Goal: Task Accomplishment & Management: Use online tool/utility

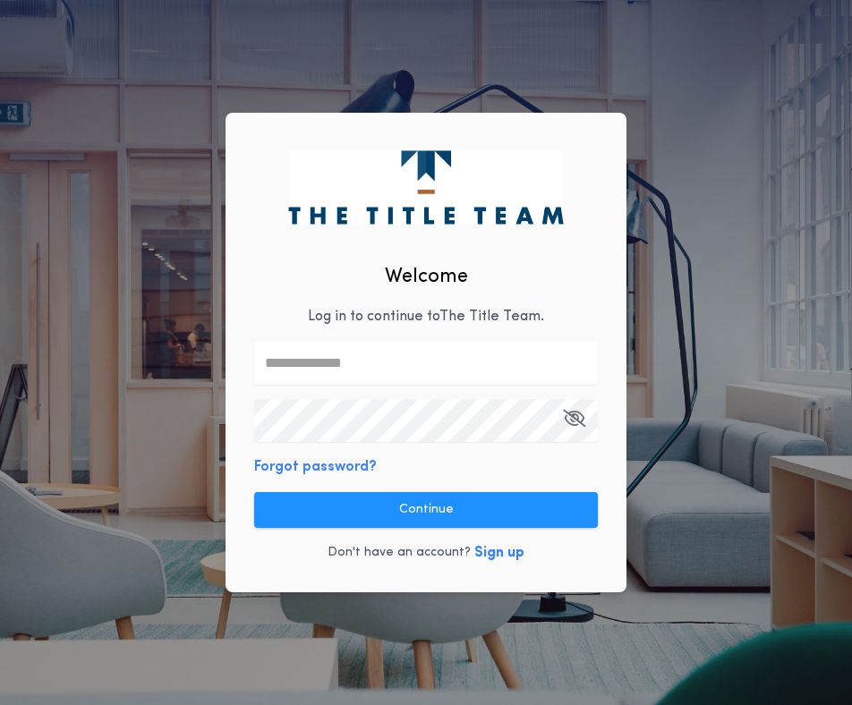
type input "**********"
click at [405, 525] on button "Continue" at bounding box center [425, 510] width 343 height 36
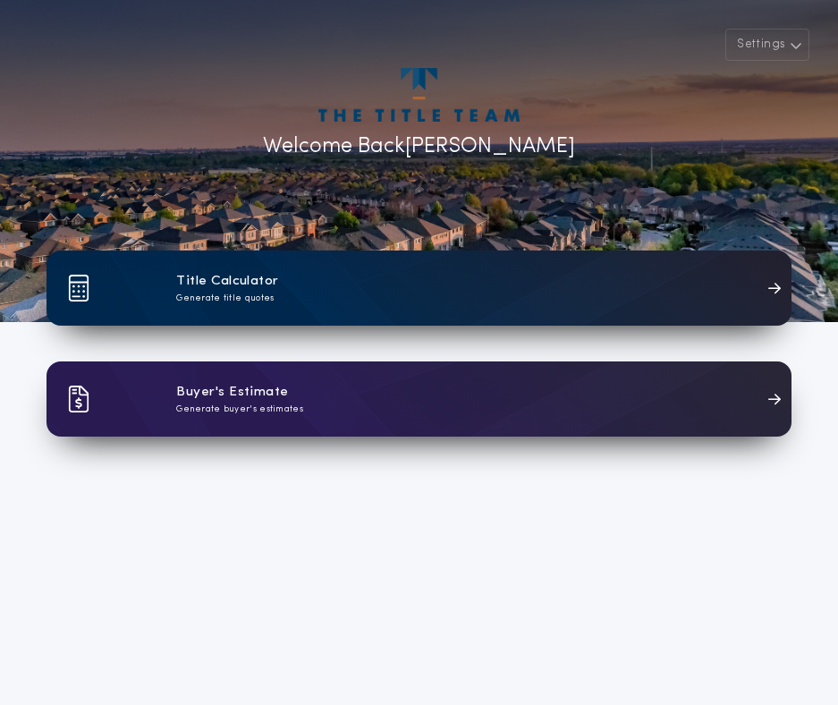
click at [427, 293] on div "Title Calculator Generate title quotes" at bounding box center [419, 287] width 745 height 75
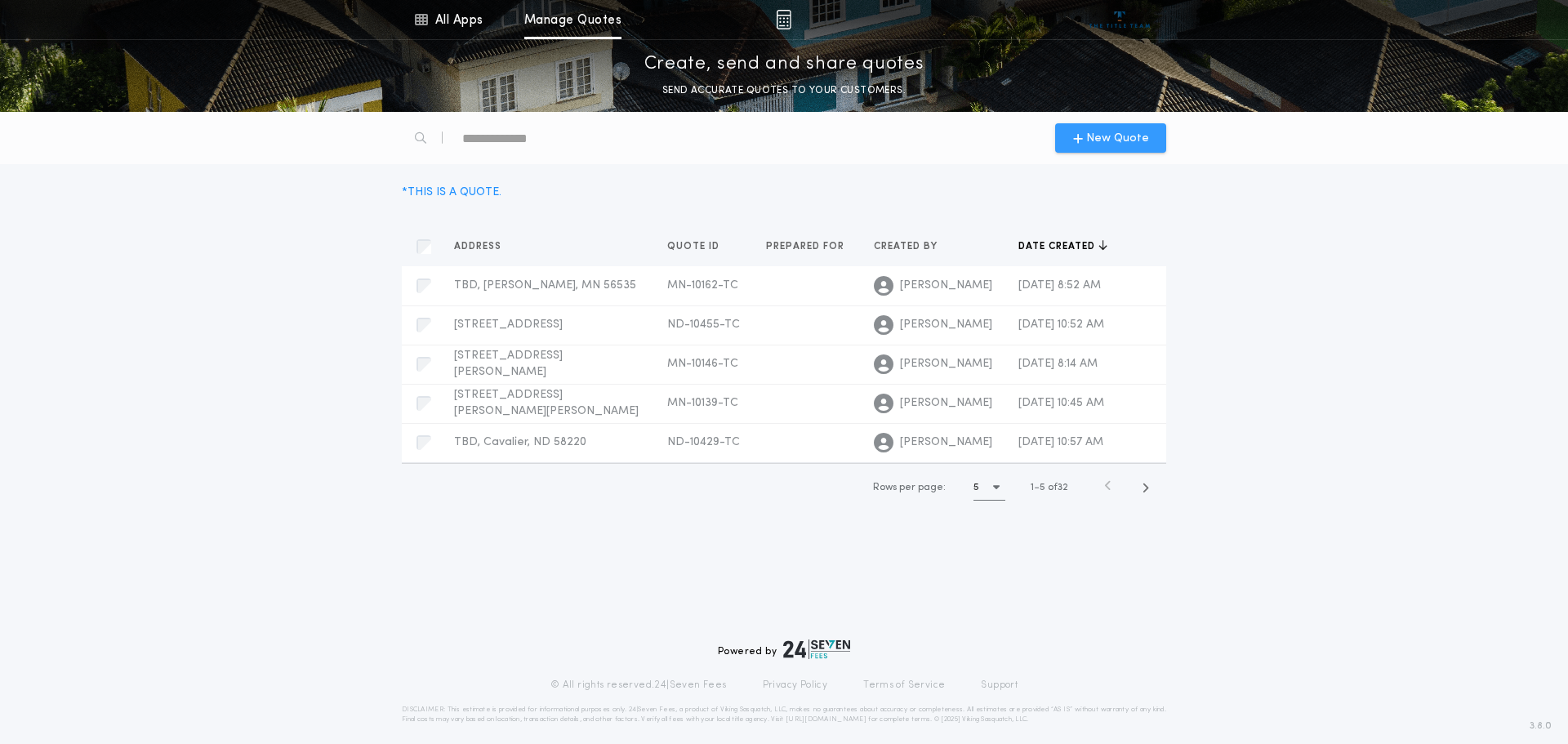
click at [764, 132] on span "New Quote" at bounding box center [1118, 138] width 63 height 17
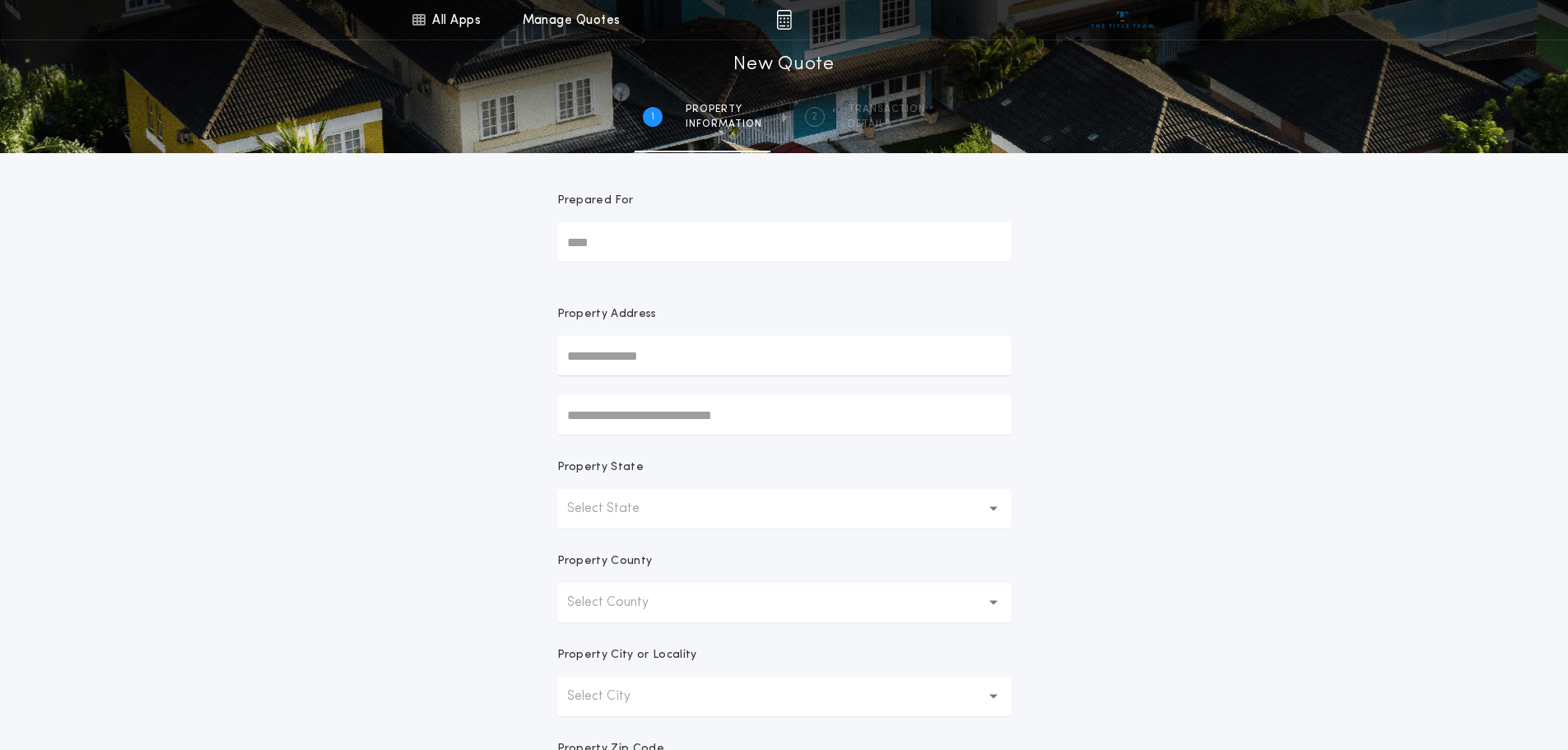
click at [631, 242] on input "Prepared For" at bounding box center [785, 242] width 455 height 40
click at [638, 350] on input "text" at bounding box center [785, 355] width 455 height 40
type input "***"
type input "*"
click at [770, 570] on div "All Apps Title Calculator Buyer's Estimate Menu All Apps Manage Quotes 1 /2 New…" at bounding box center [784, 470] width 1568 height 940
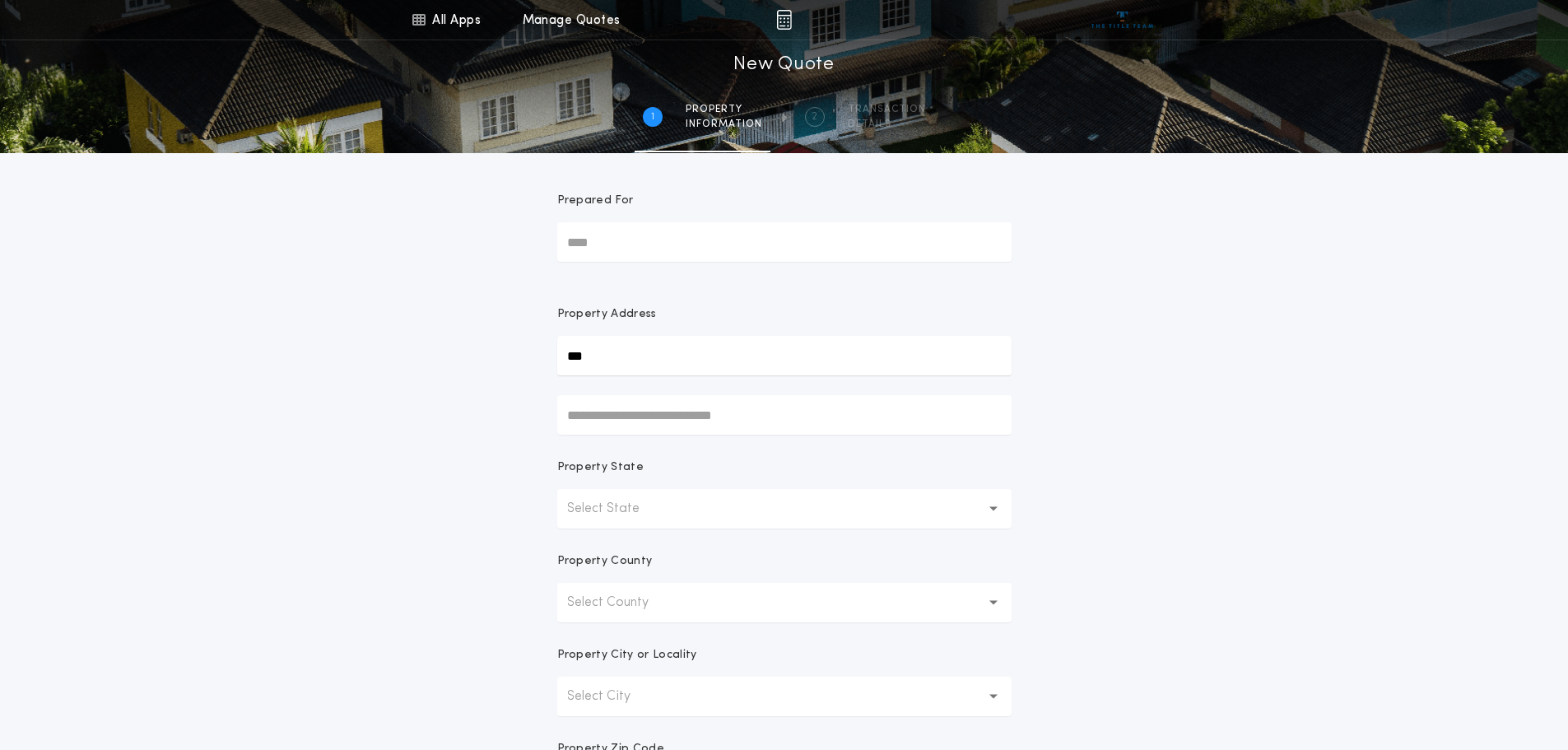
click at [706, 502] on button "Select State" at bounding box center [785, 508] width 455 height 40
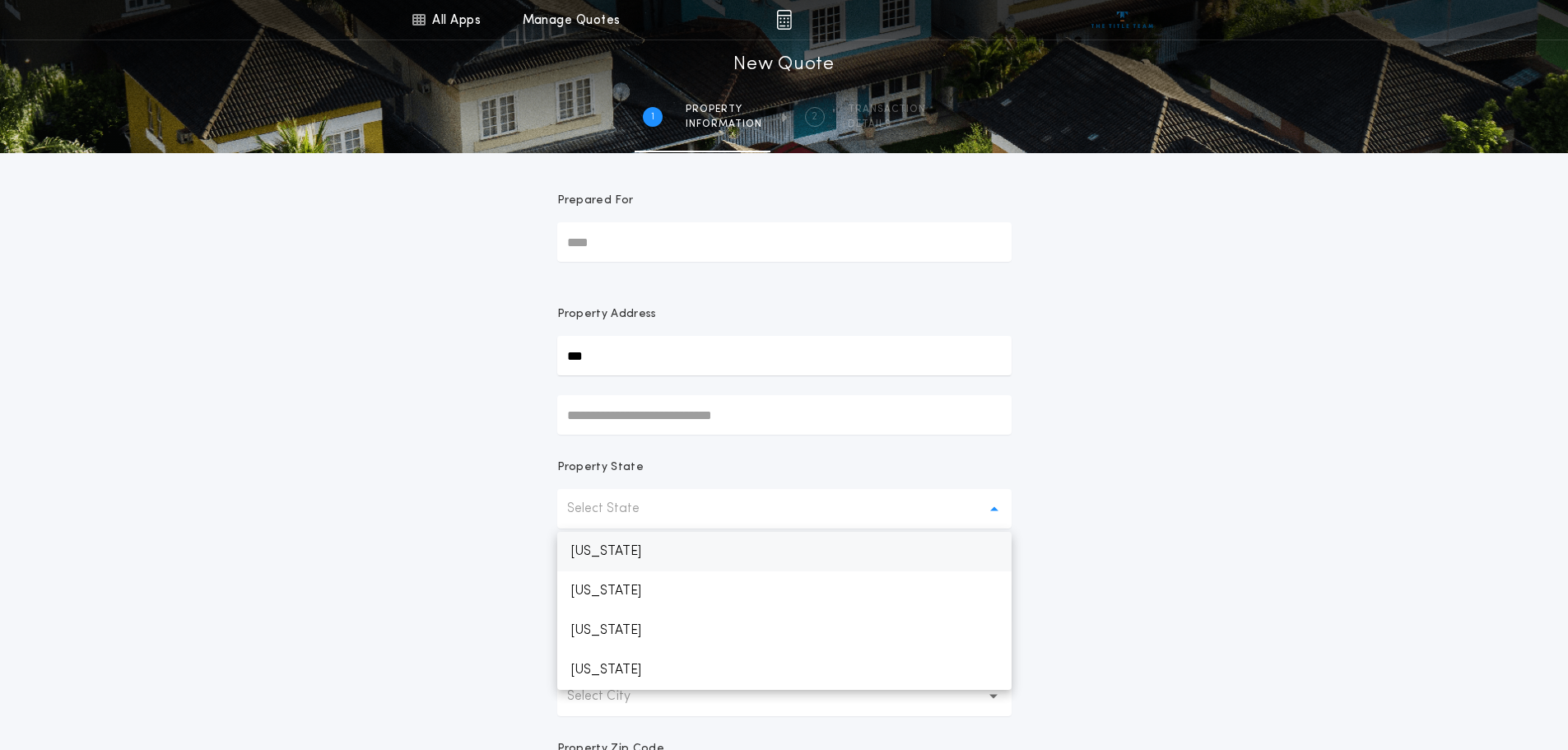
click at [693, 565] on p "[US_STATE]" at bounding box center [785, 551] width 455 height 40
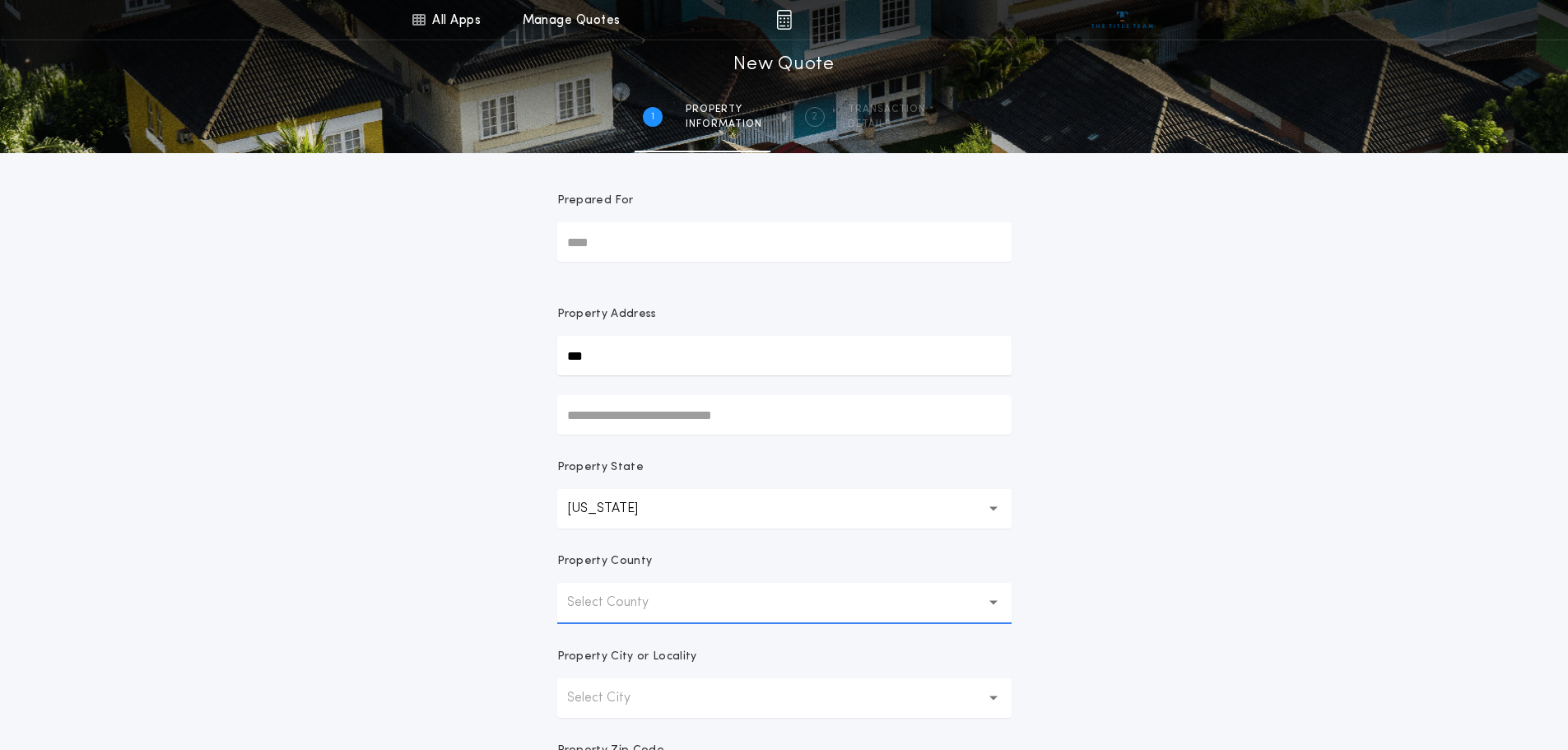
click at [687, 588] on button "Select County" at bounding box center [785, 602] width 455 height 40
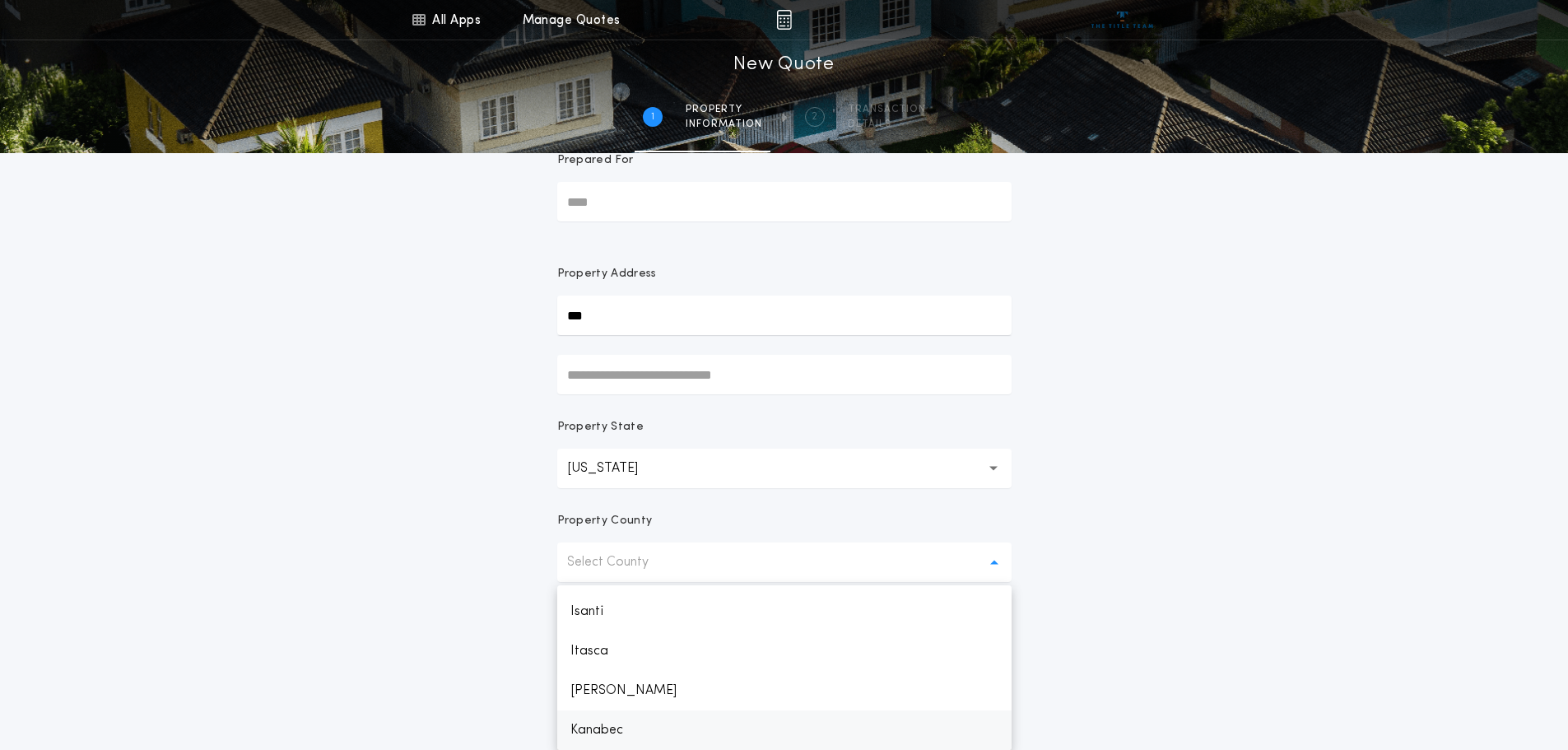
scroll to position [1221, 0]
drag, startPoint x: 622, startPoint y: 711, endPoint x: 621, endPoint y: 720, distance: 9.1
click at [621, 636] on p "Kittson" at bounding box center [785, 726] width 455 height 40
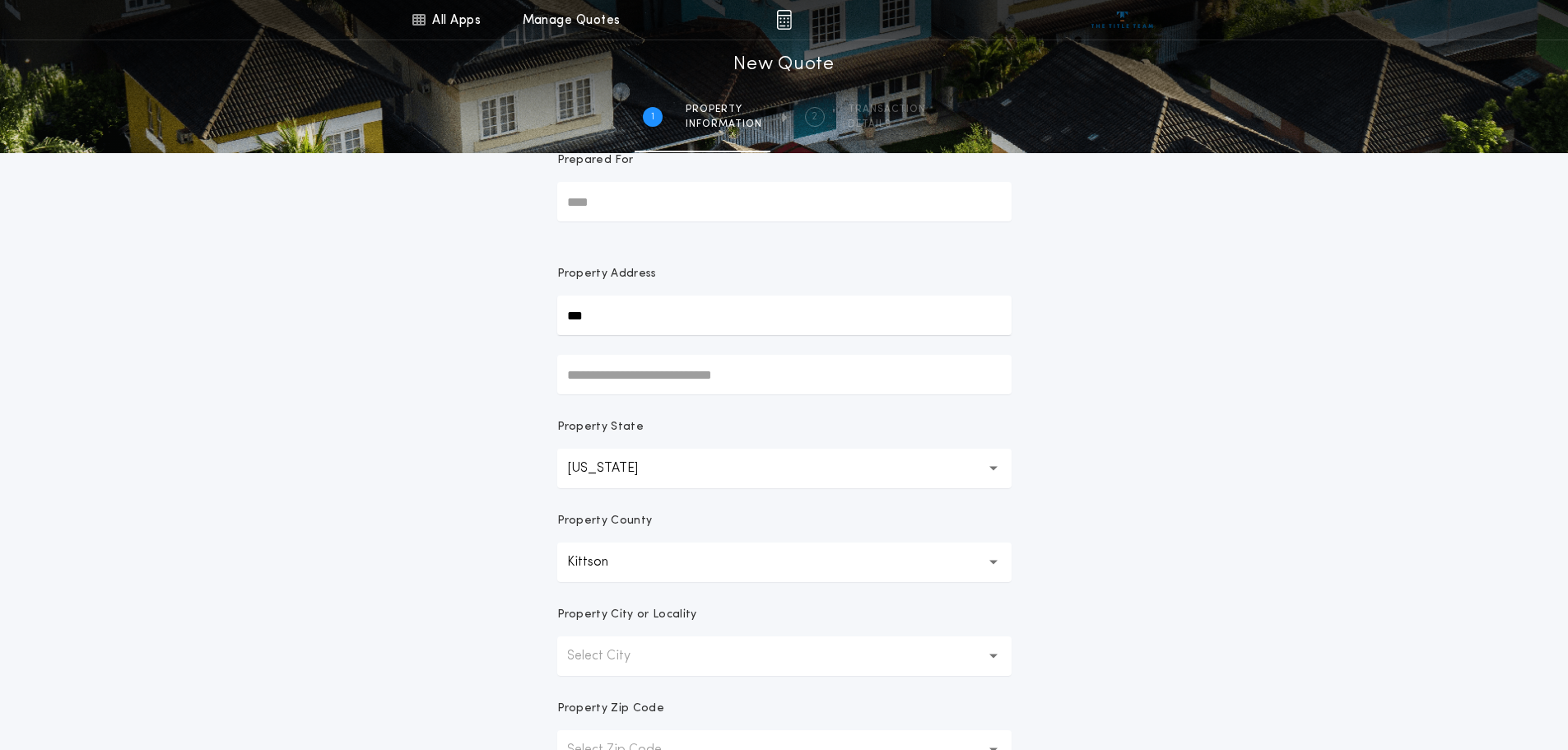
click at [621, 636] on div "Property Zip Code" at bounding box center [785, 715] width 455 height 29
click at [623, 636] on p "Select City" at bounding box center [612, 655] width 90 height 19
click at [604, 636] on p "[PERSON_NAME]" at bounding box center [785, 734] width 455 height 40
click at [770, 636] on div "All Apps Title Calculator Buyer's Estimate Menu All Apps Manage Quotes 1 /2 New…" at bounding box center [784, 425] width 1568 height 940
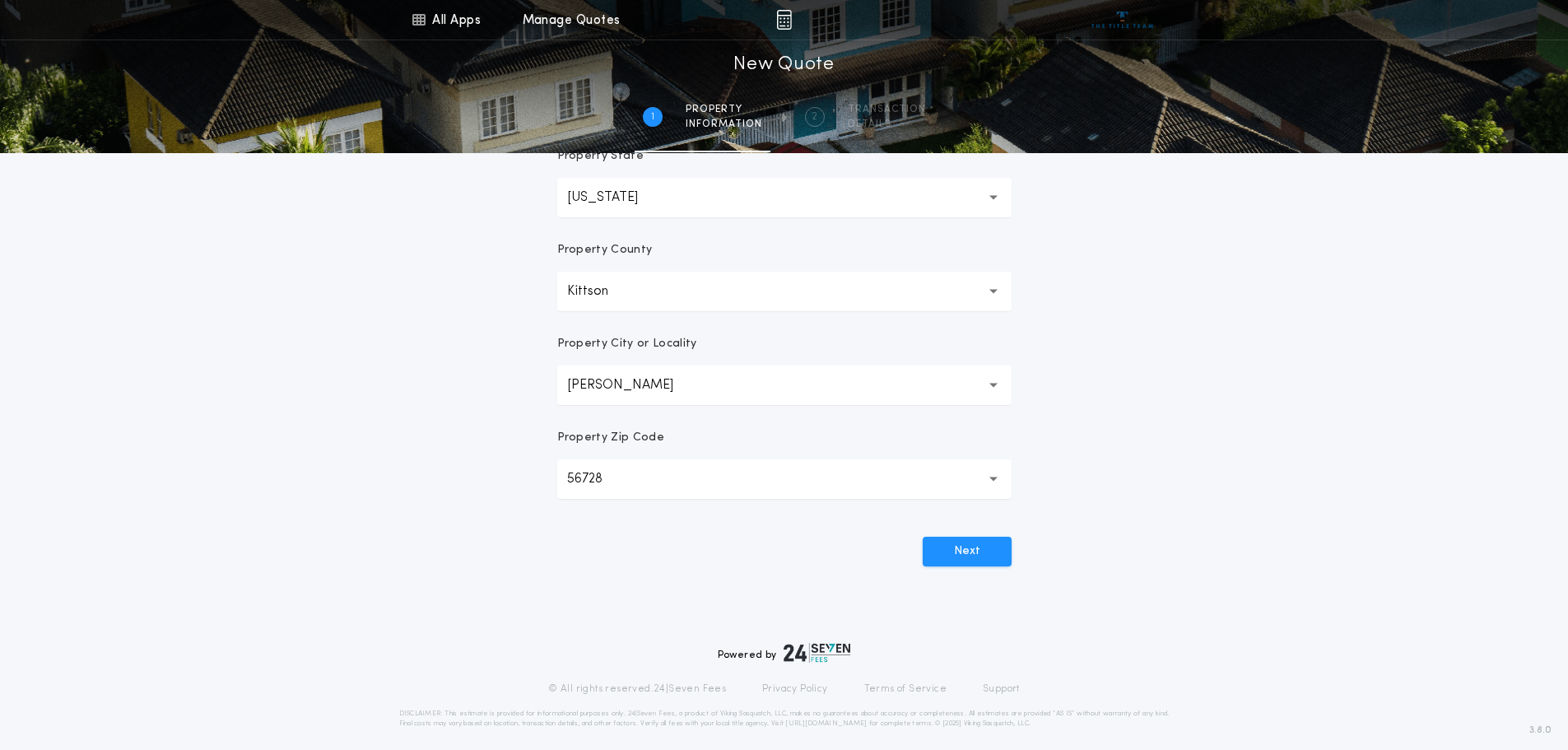
scroll to position [323, 0]
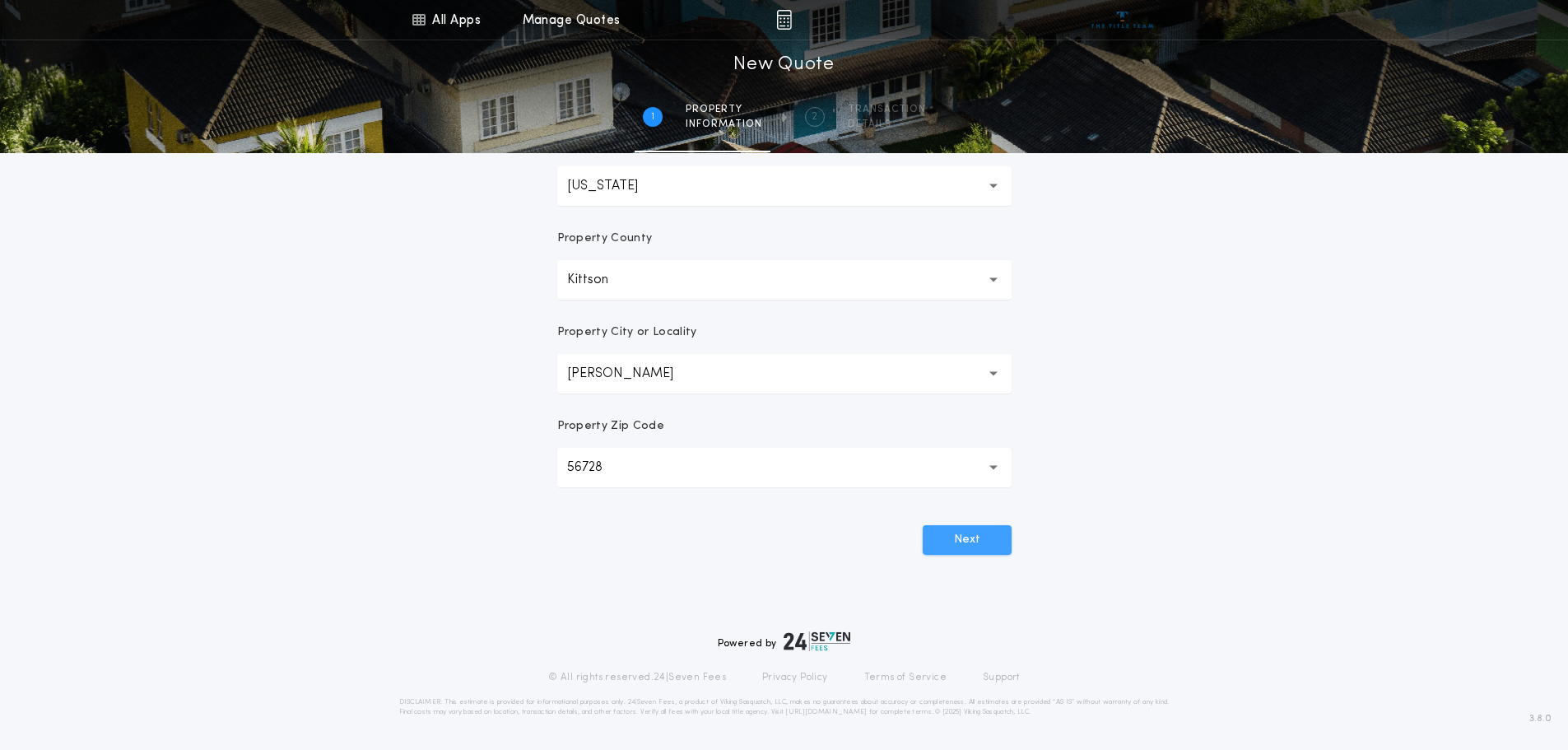
click at [770, 530] on button "Next" at bounding box center [967, 540] width 89 height 29
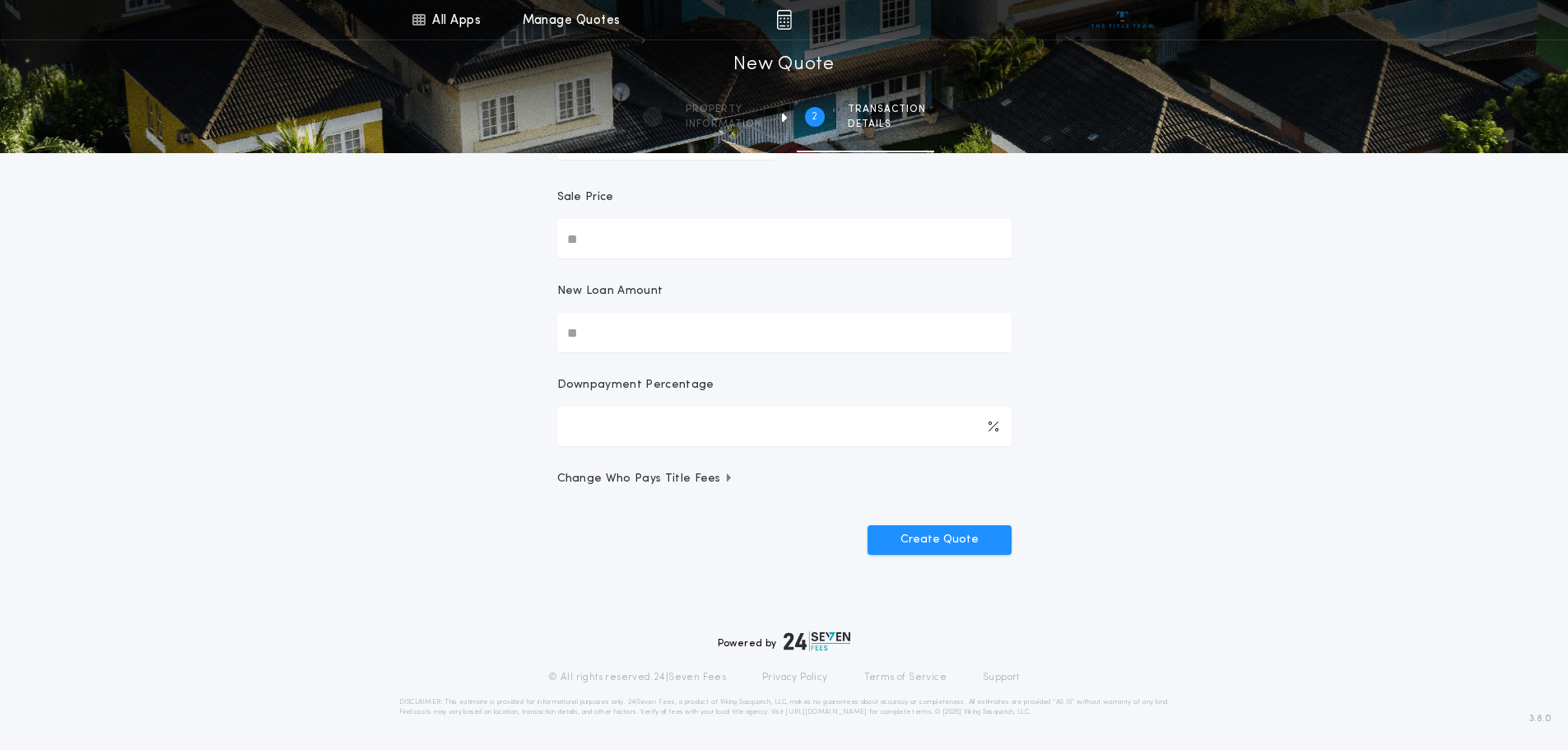
scroll to position [0, 0]
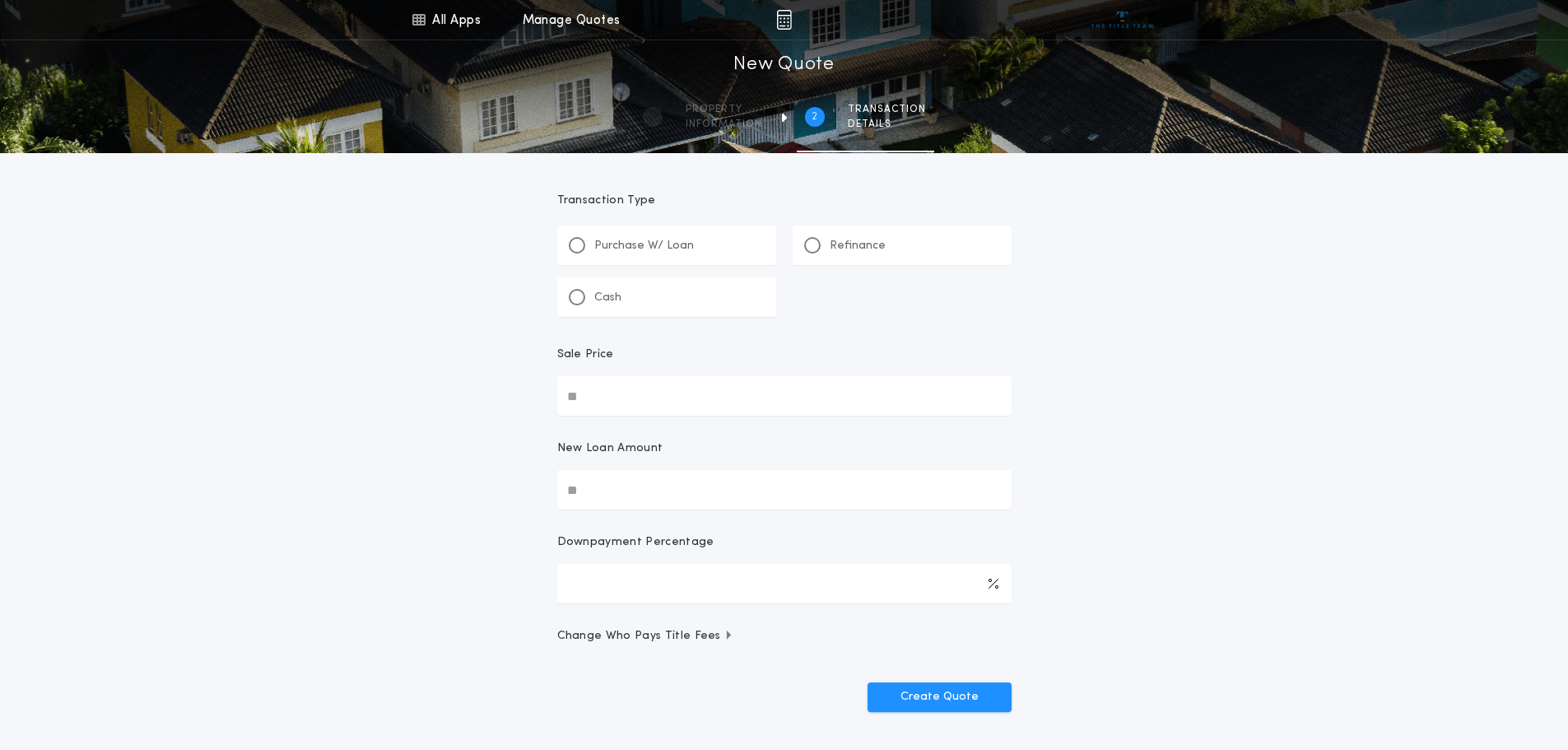
click at [770, 254] on div "Refinance" at bounding box center [845, 246] width 82 height 17
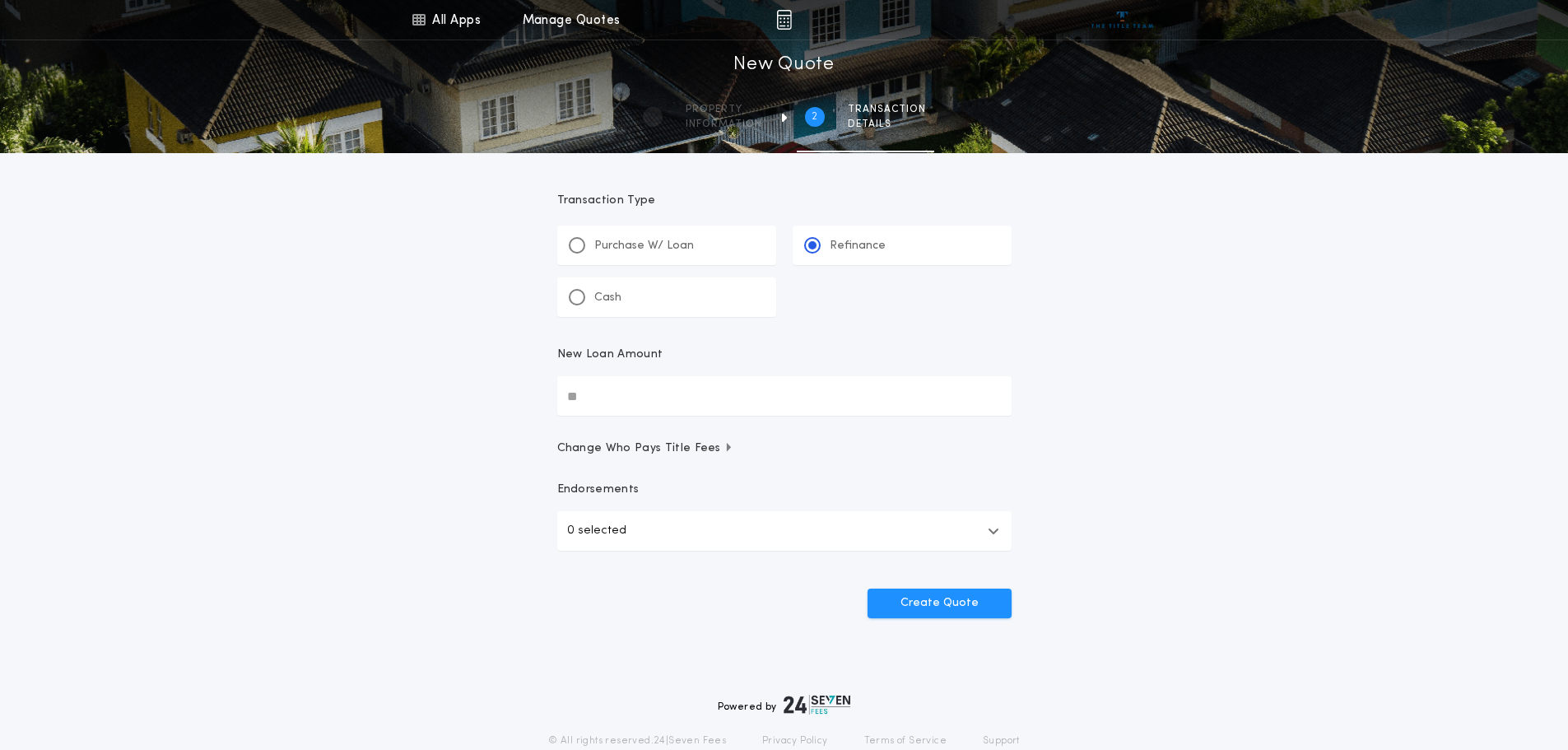
click at [765, 389] on input "New Loan Amount" at bounding box center [785, 396] width 455 height 40
type input "********"
click at [770, 595] on button "Create Quote" at bounding box center [940, 604] width 144 height 29
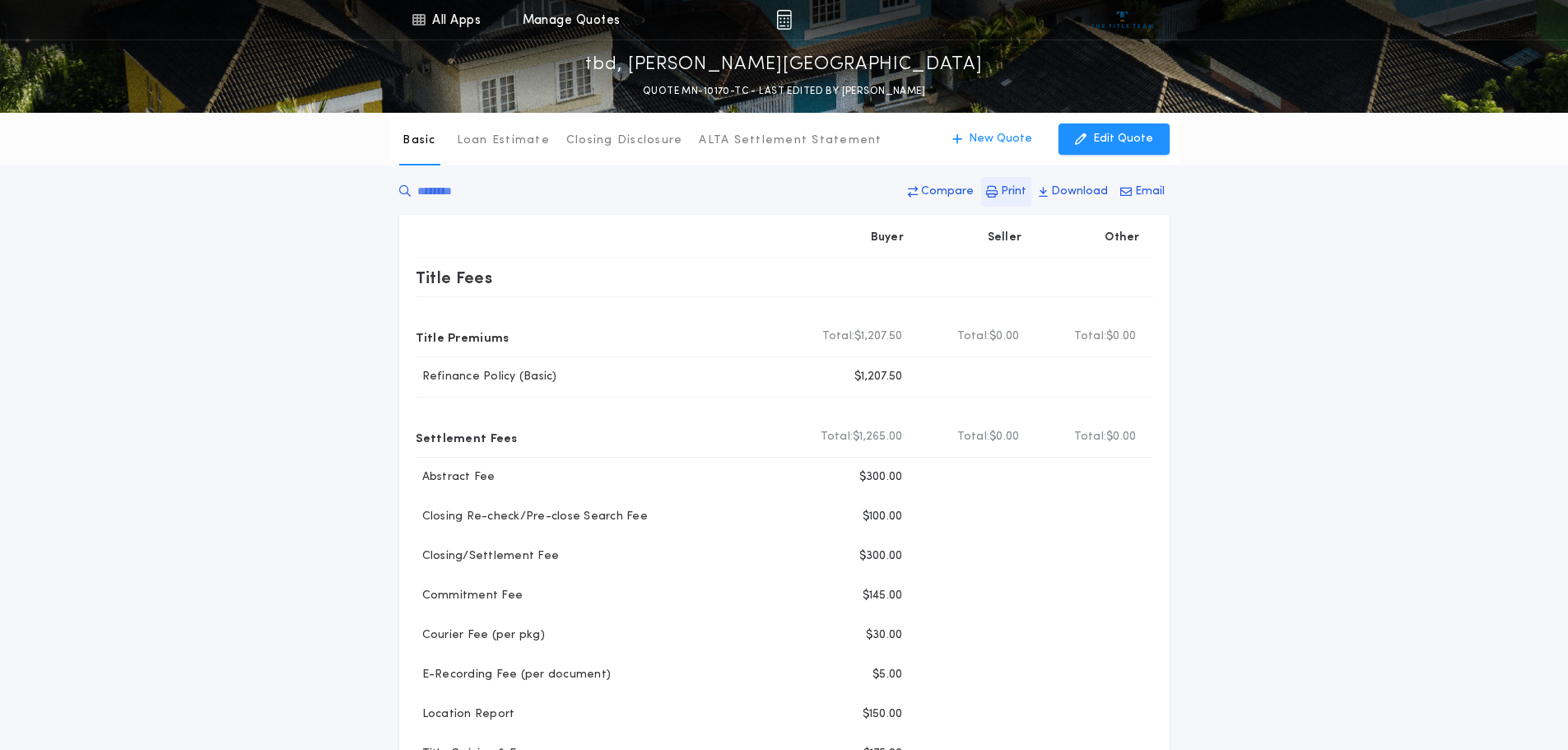
click at [770, 192] on button "Print" at bounding box center [1006, 191] width 51 height 29
